Goal: Transaction & Acquisition: Subscribe to service/newsletter

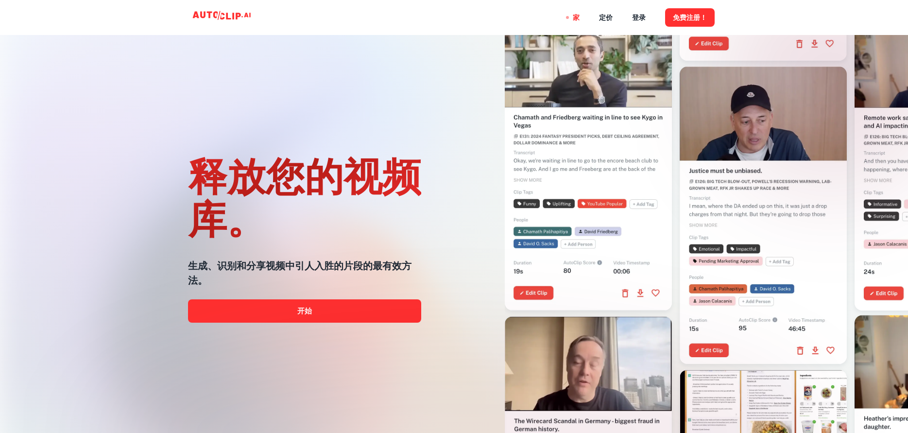
click at [395, 100] on div "释放您的视频库。 生成、识别和分享视频中引人入胜的片段的最有效方法。 开始" at bounding box center [304, 235] width 233 height 433
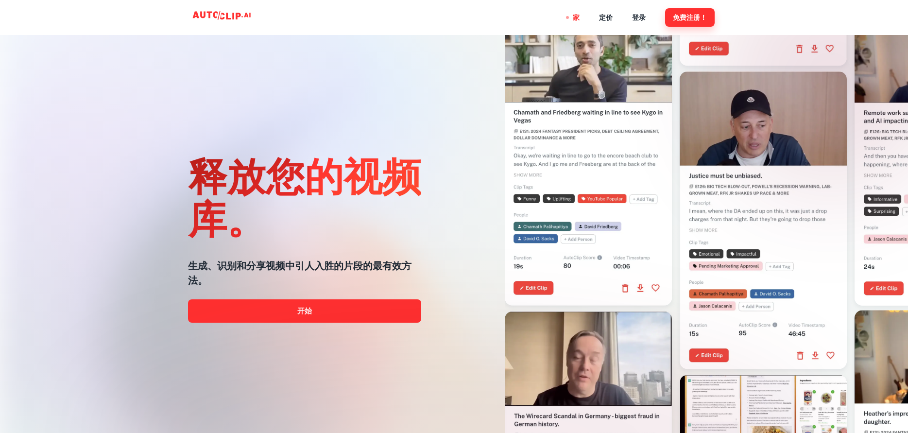
click at [679, 15] on font "免费注册！" at bounding box center [690, 18] width 34 height 8
